Goal: Task Accomplishment & Management: Use online tool/utility

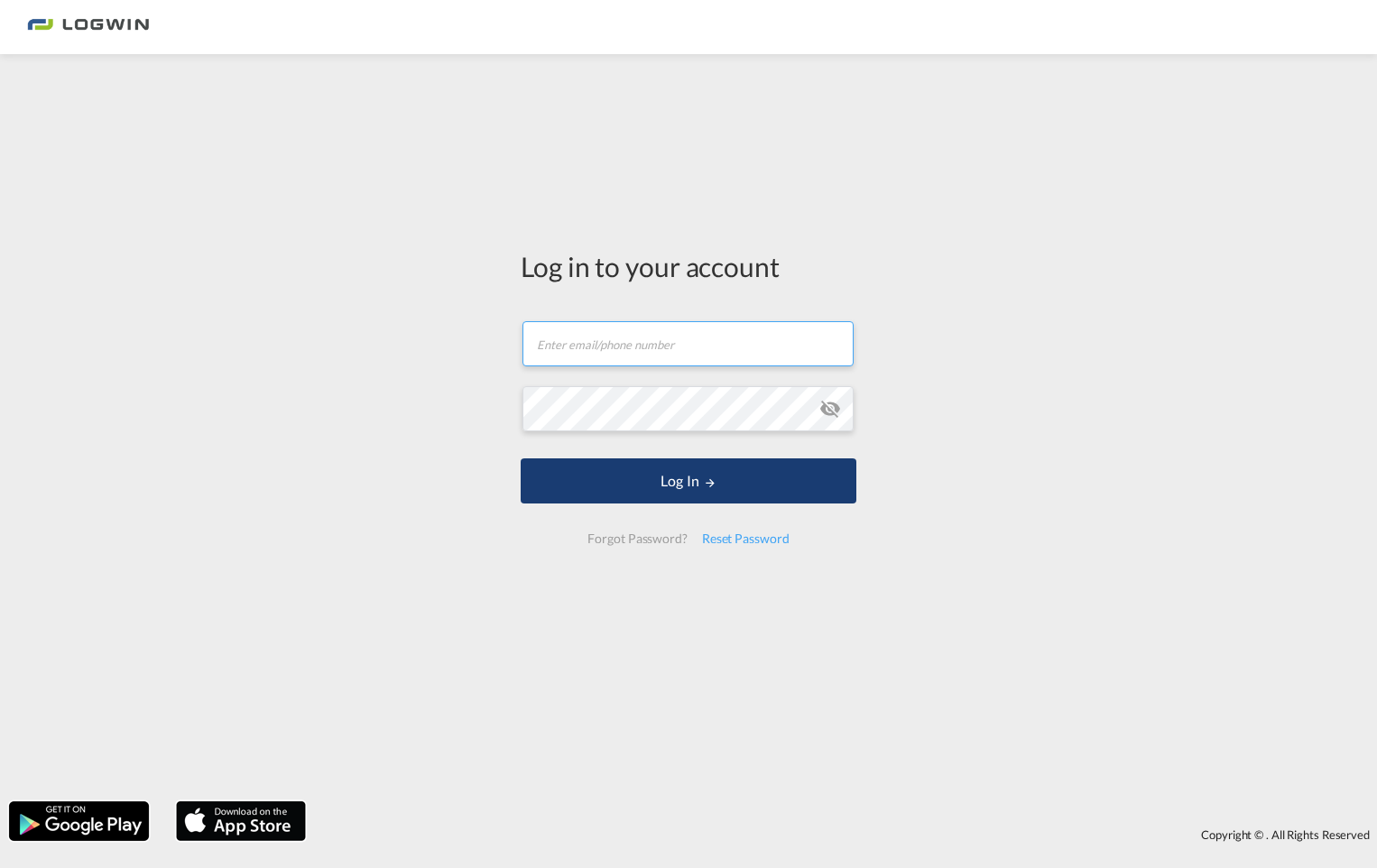
type input "[PERSON_NAME][EMAIL_ADDRESS][DOMAIN_NAME]"
click at [638, 500] on button "Log In" at bounding box center [688, 481] width 336 height 45
